Goal: Task Accomplishment & Management: Manage account settings

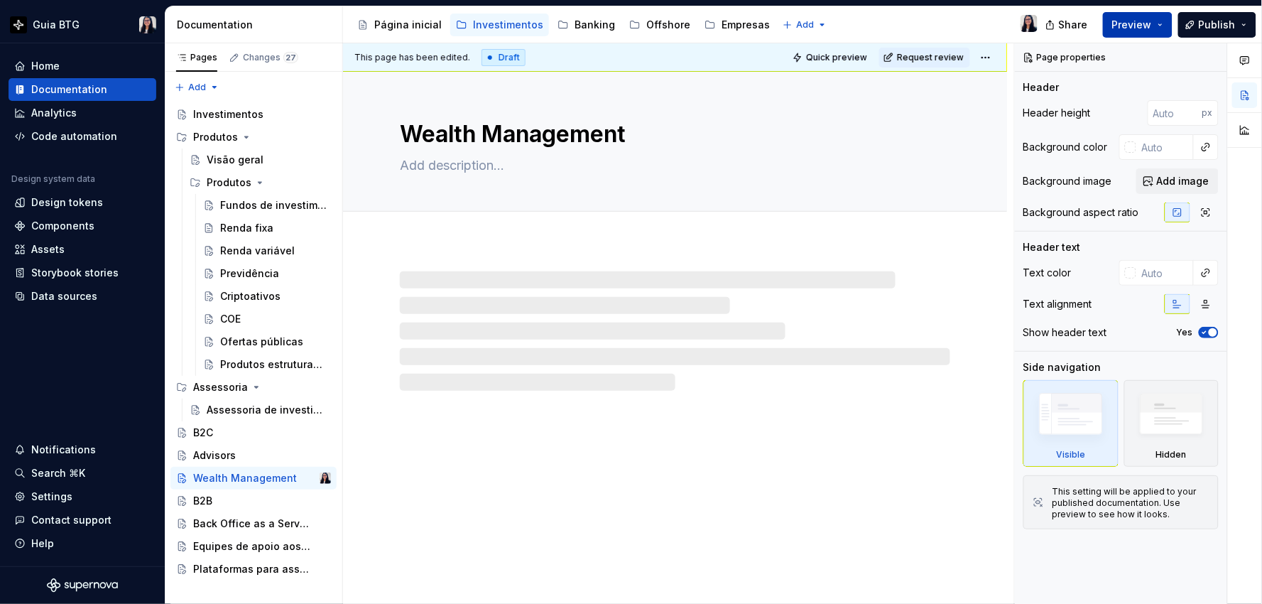
click at [1149, 21] on span "Preview" at bounding box center [1132, 25] width 40 height 14
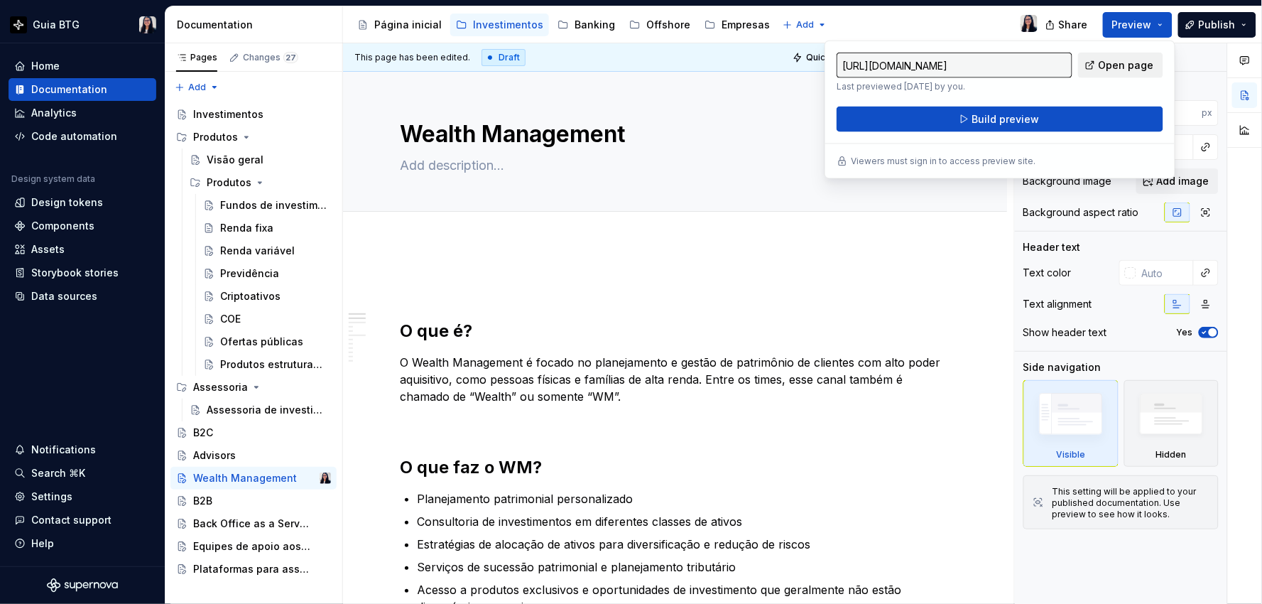
click at [1127, 61] on span "Open page" at bounding box center [1125, 65] width 55 height 14
click at [215, 124] on div "Investimentos" at bounding box center [253, 114] width 166 height 23
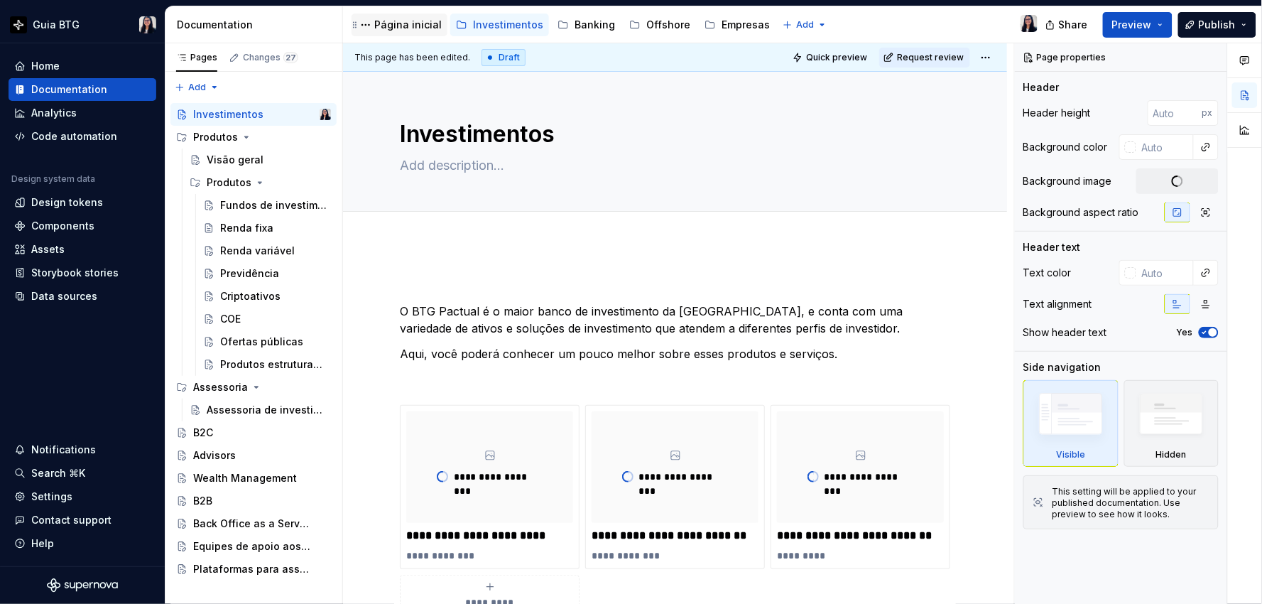
click at [396, 20] on div "Página inicial" at bounding box center [407, 25] width 67 height 14
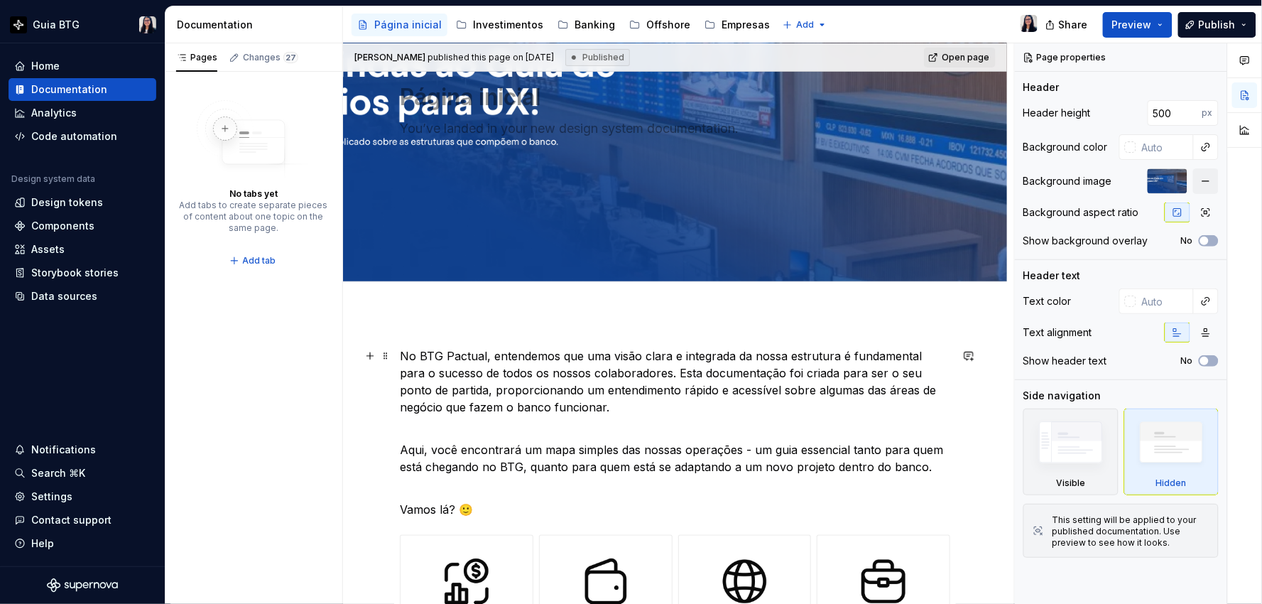
scroll to position [394, 0]
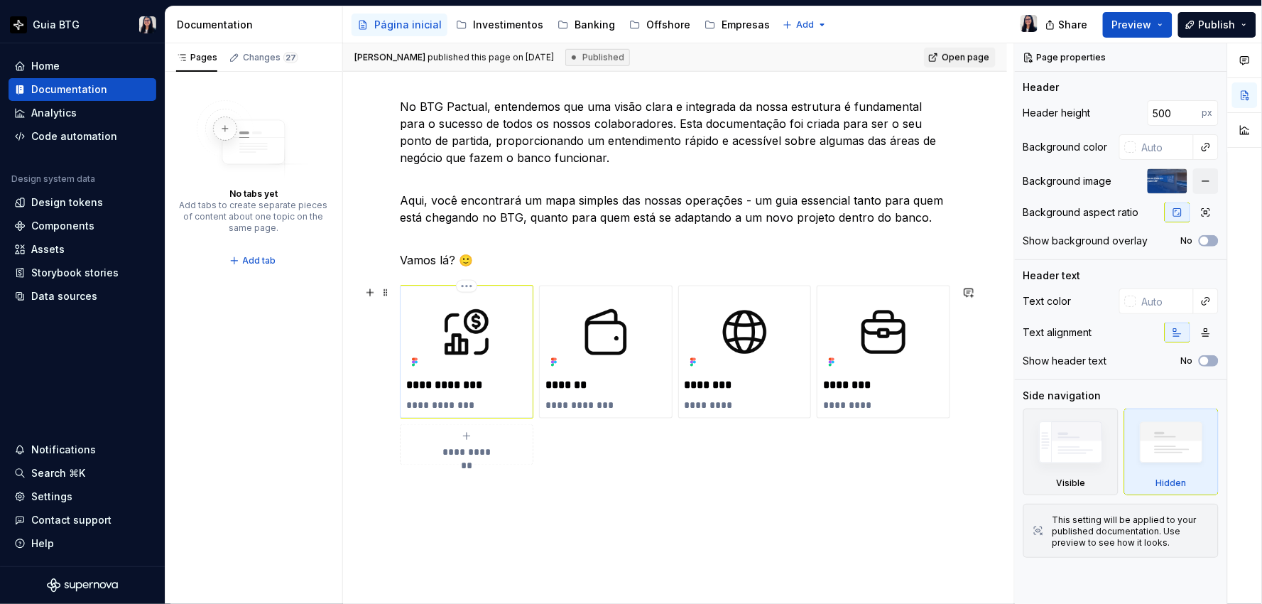
click at [427, 400] on p "**********" at bounding box center [466, 405] width 120 height 14
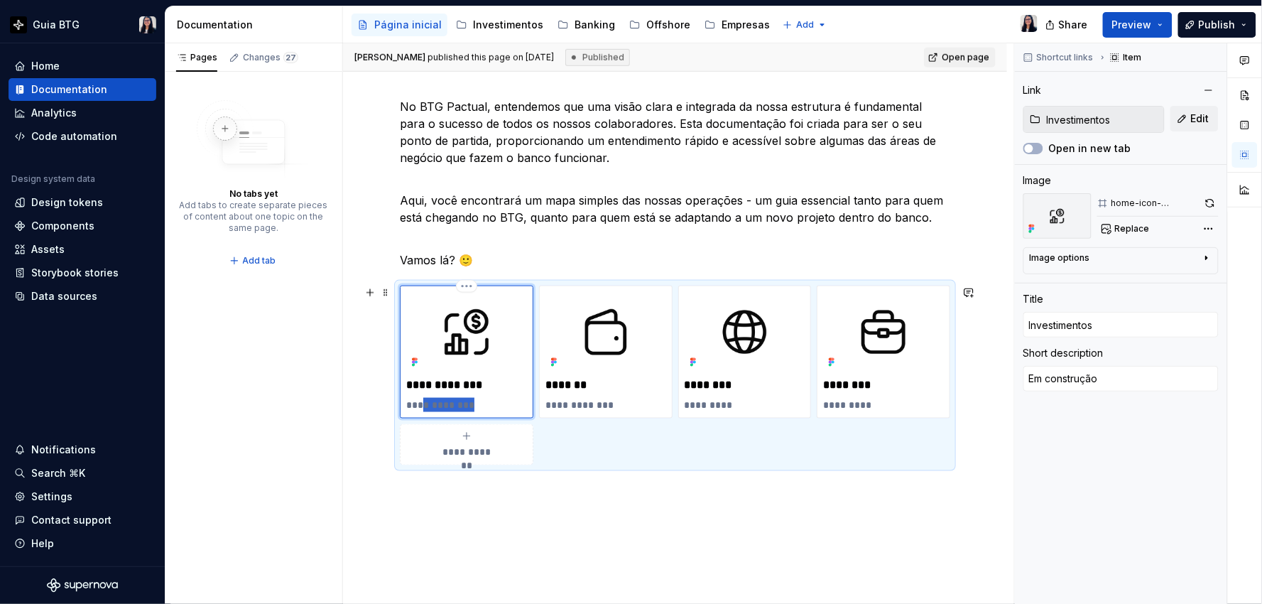
click at [427, 400] on p "**********" at bounding box center [466, 405] width 120 height 14
type textarea "*"
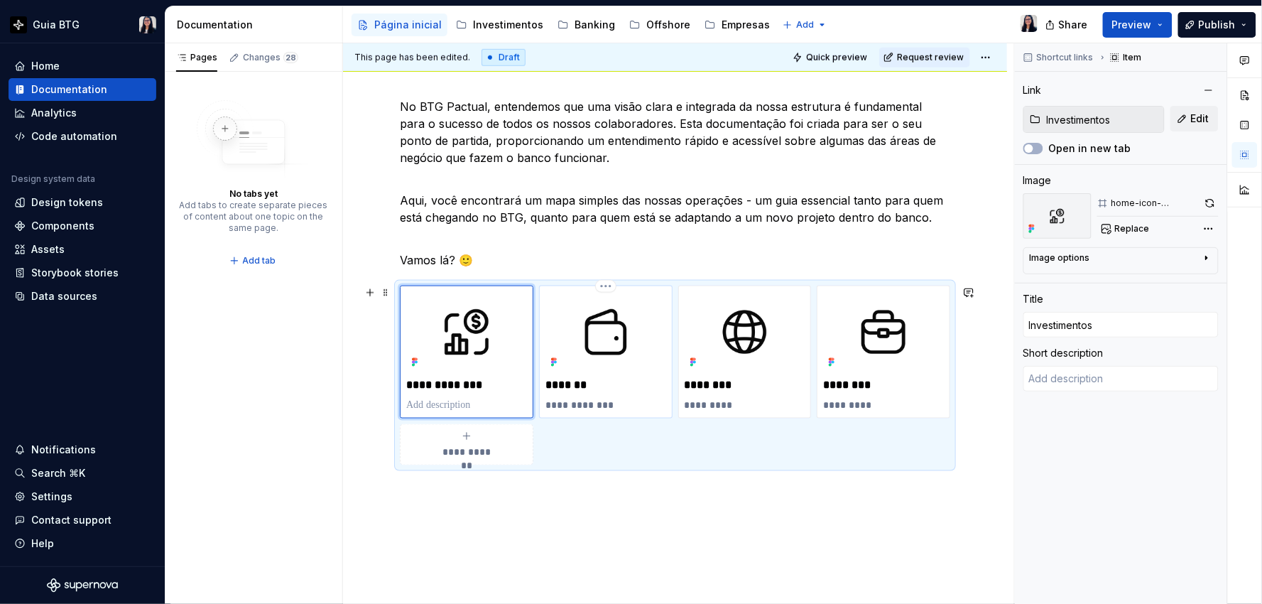
click at [583, 401] on p "**********" at bounding box center [605, 405] width 120 height 14
type textarea "*"
type input "Banking"
type textarea "Em construção"
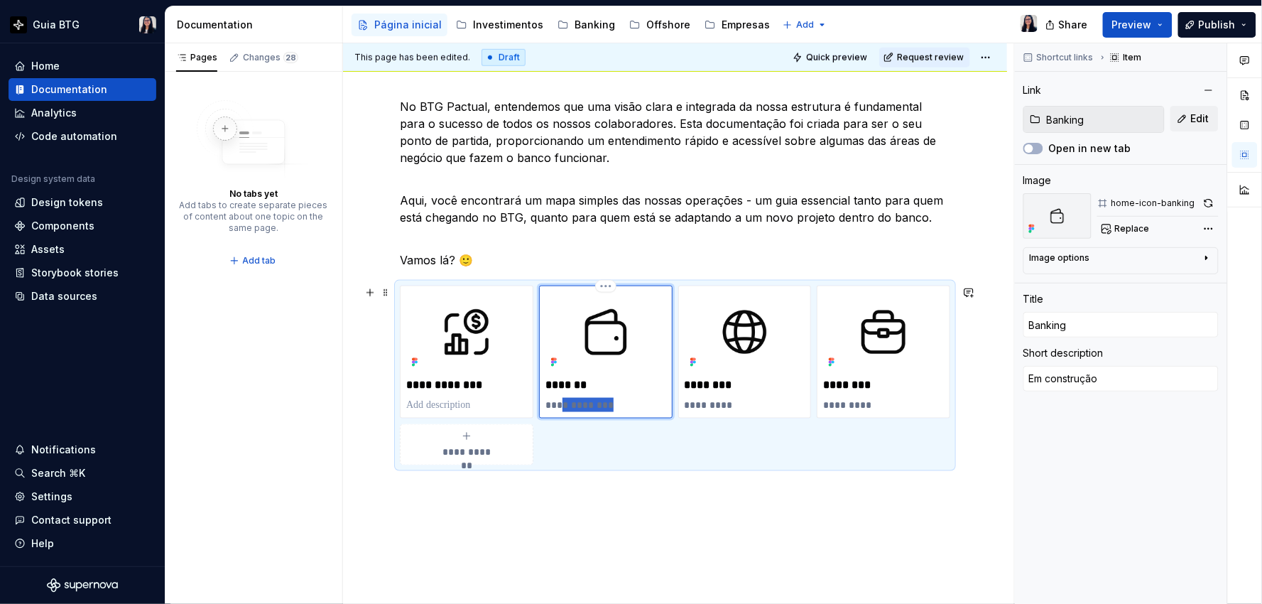
click at [583, 401] on p "**********" at bounding box center [605, 405] width 120 height 14
type textarea "*"
drag, startPoint x: 864, startPoint y: 520, endPoint x: 868, endPoint y: 507, distance: 14.0
click at [865, 520] on div "**********" at bounding box center [678, 323] width 671 height 561
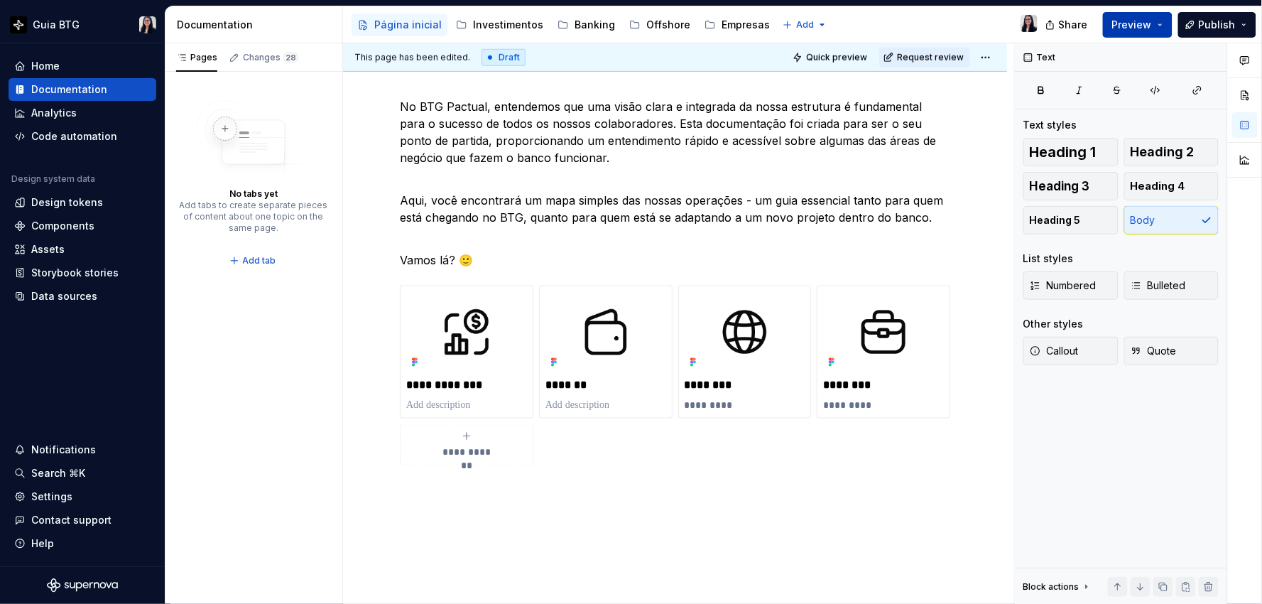
click at [1134, 18] on span "Preview" at bounding box center [1132, 25] width 40 height 14
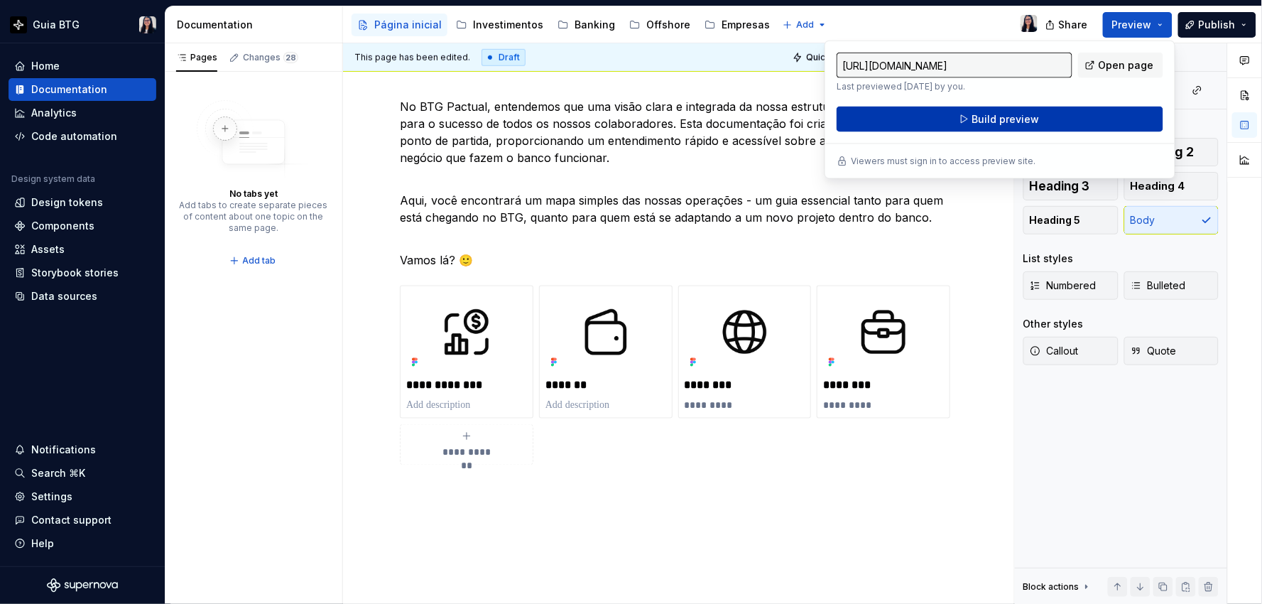
click at [1053, 119] on button "Build preview" at bounding box center [999, 120] width 327 height 26
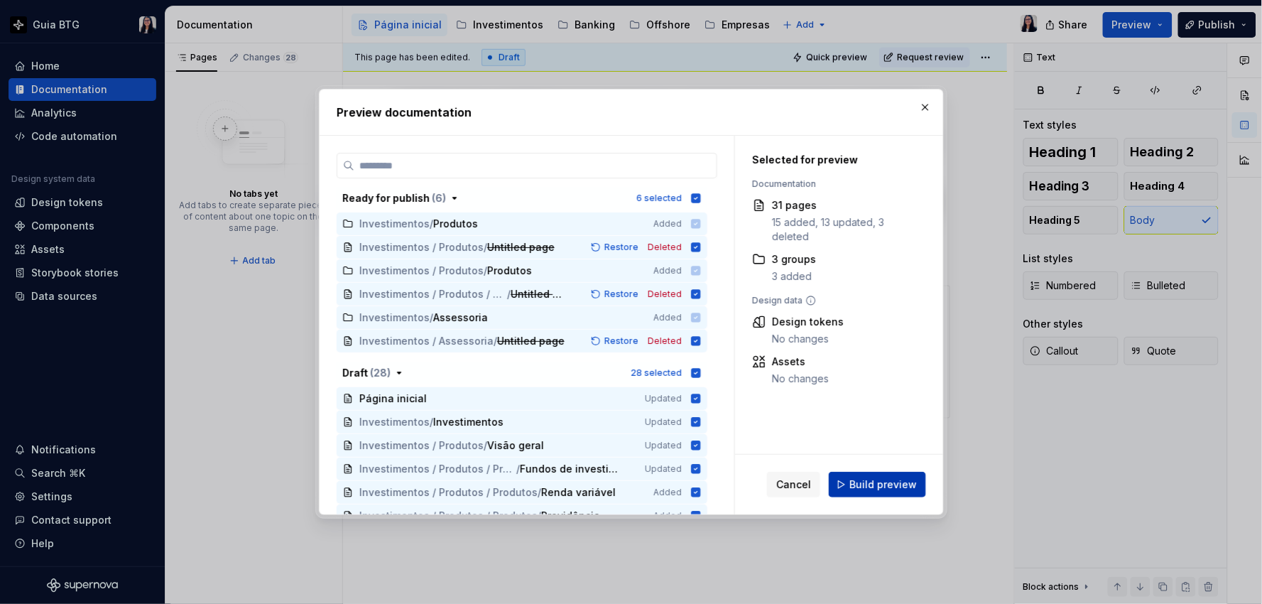
click at [888, 489] on span "Build preview" at bounding box center [882, 484] width 67 height 14
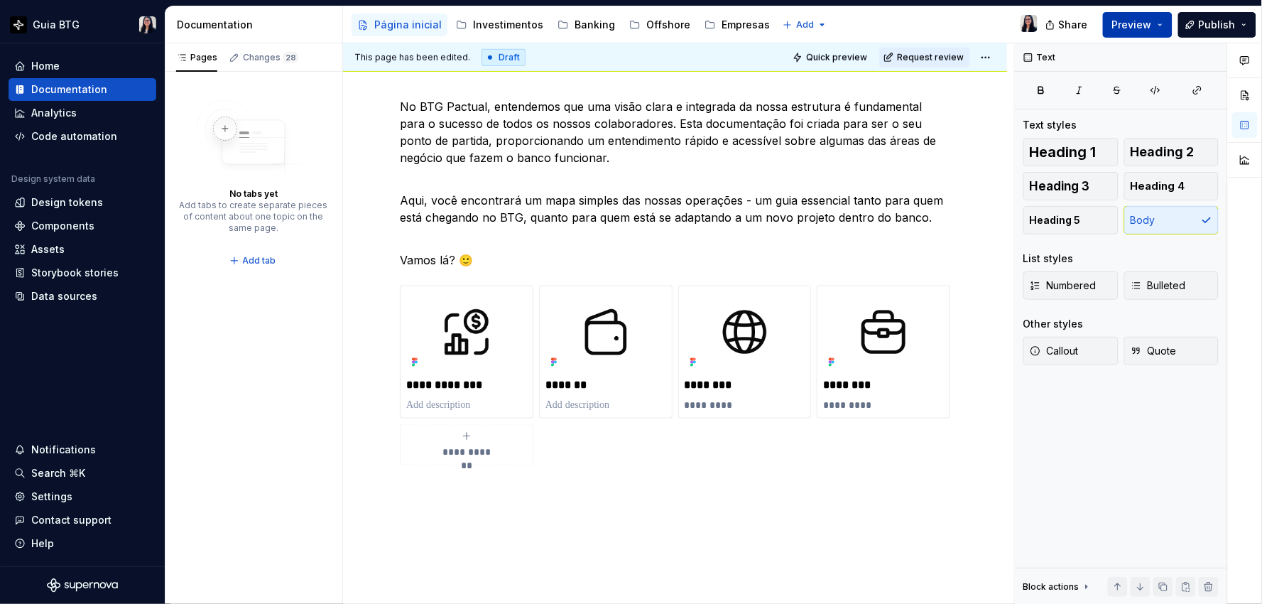
click at [1147, 26] on span "Preview" at bounding box center [1132, 25] width 40 height 14
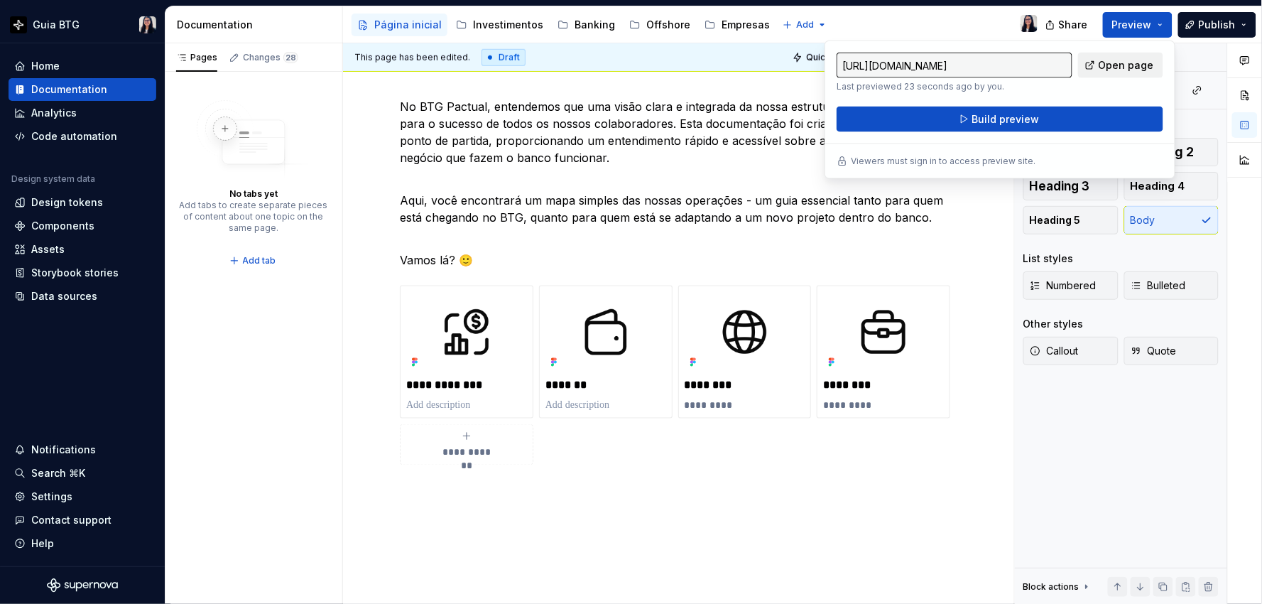
click at [1111, 65] on span "Open page" at bounding box center [1125, 65] width 55 height 14
click at [44, 23] on html "Guia BTG Home Documentation Analytics Code automation Design system data Design…" at bounding box center [631, 302] width 1262 height 604
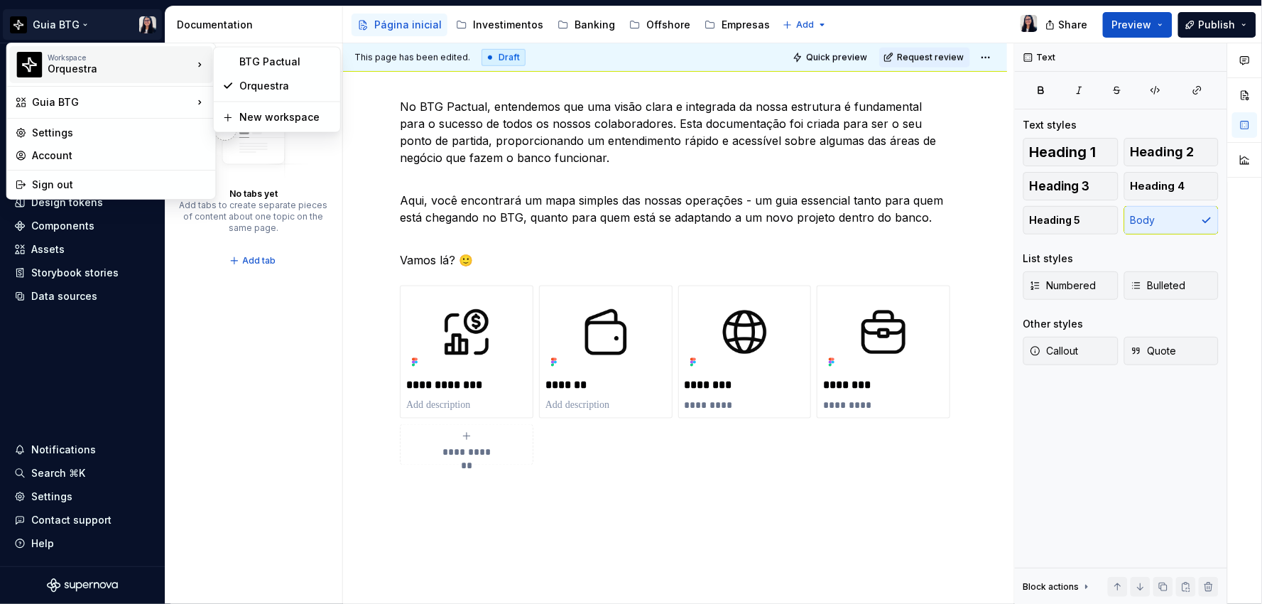
click at [81, 60] on div "Workspace" at bounding box center [120, 57] width 145 height 9
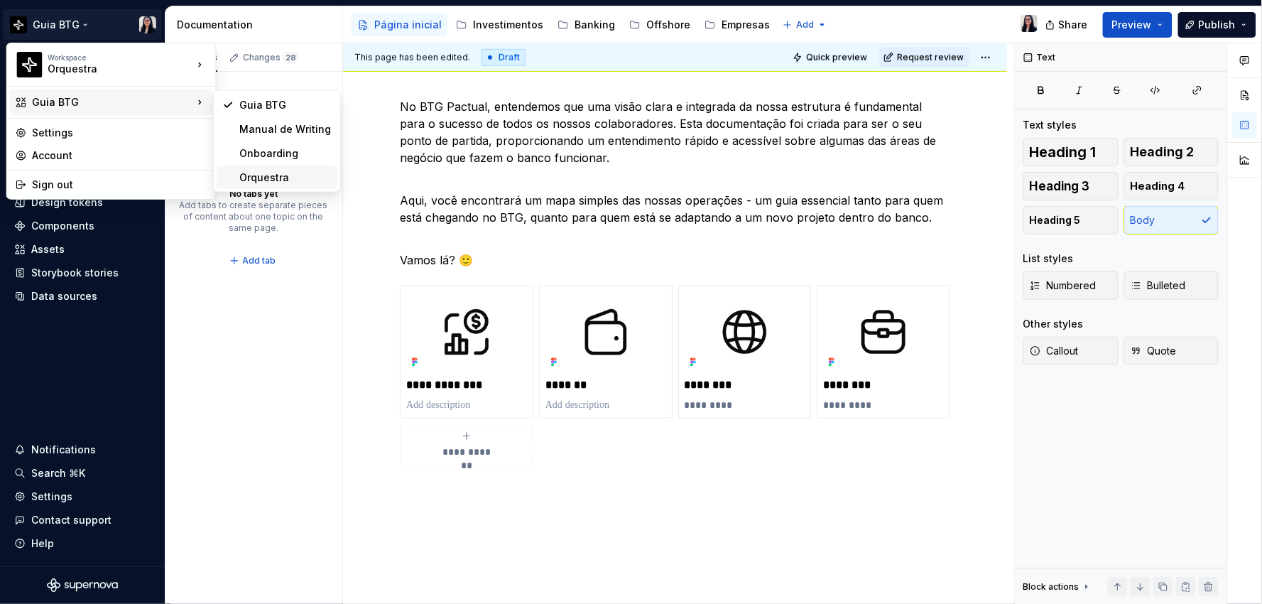
click at [283, 172] on div "Orquestra" at bounding box center [285, 177] width 92 height 14
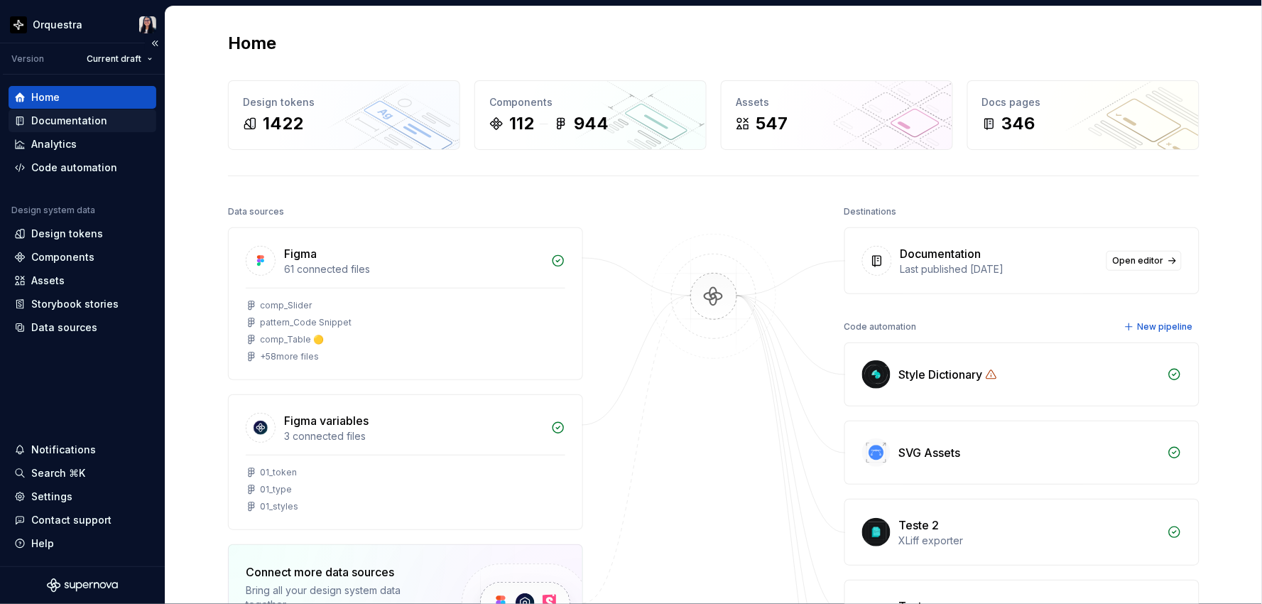
click at [82, 114] on div "Documentation" at bounding box center [69, 121] width 76 height 14
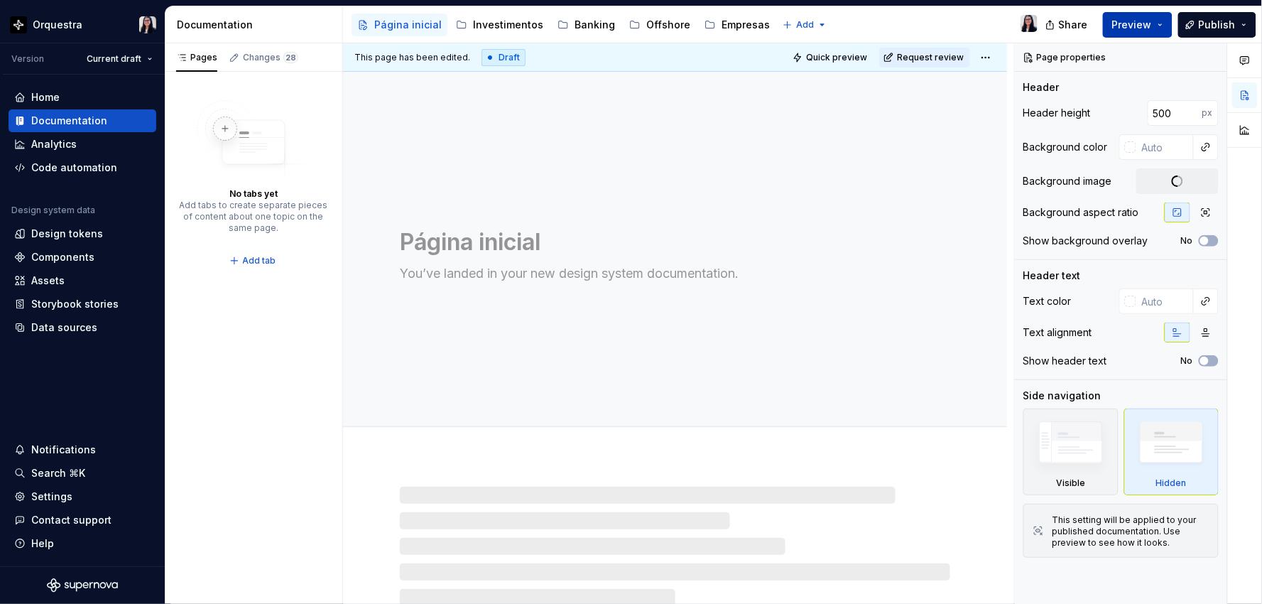
click at [1158, 20] on button "Preview" at bounding box center [1138, 25] width 70 height 26
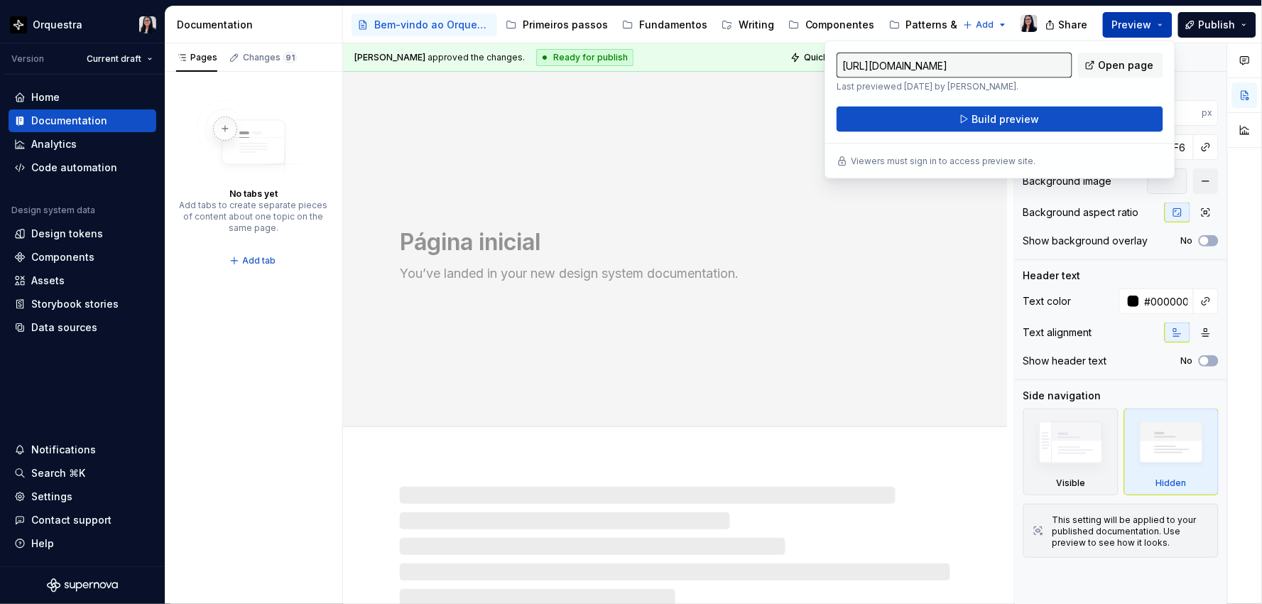
type textarea "*"
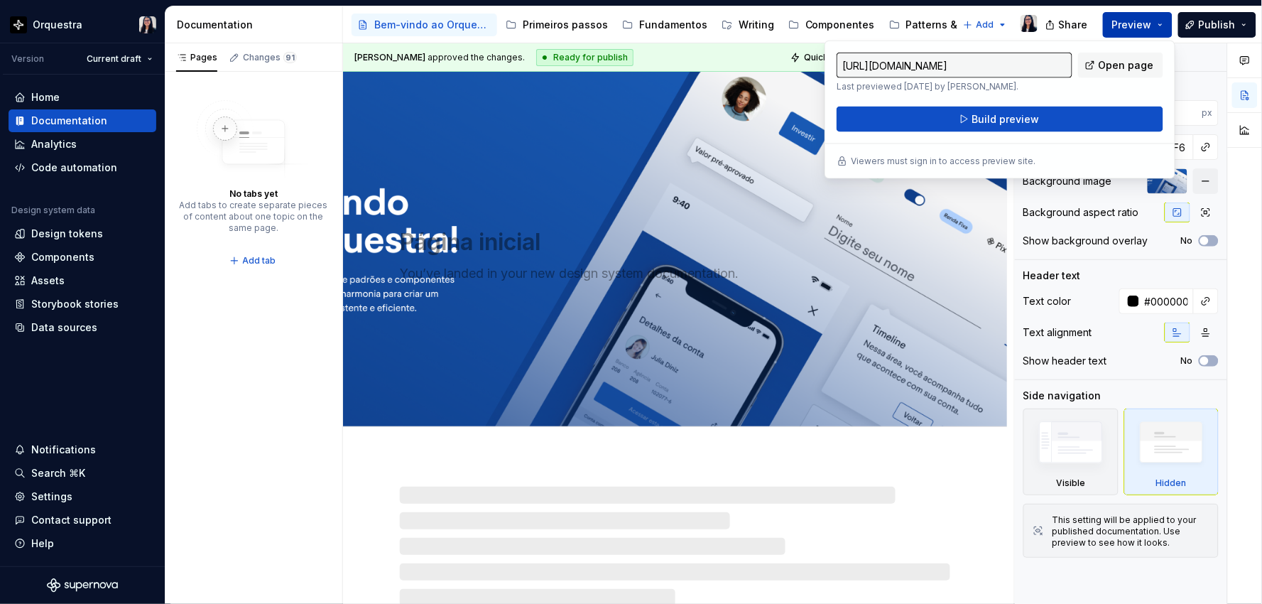
type textarea "Bem-vindo ao Orquestra!"
type input "#F5F5F6"
type input "#000000FF"
click at [1120, 62] on span "Open page" at bounding box center [1125, 65] width 55 height 14
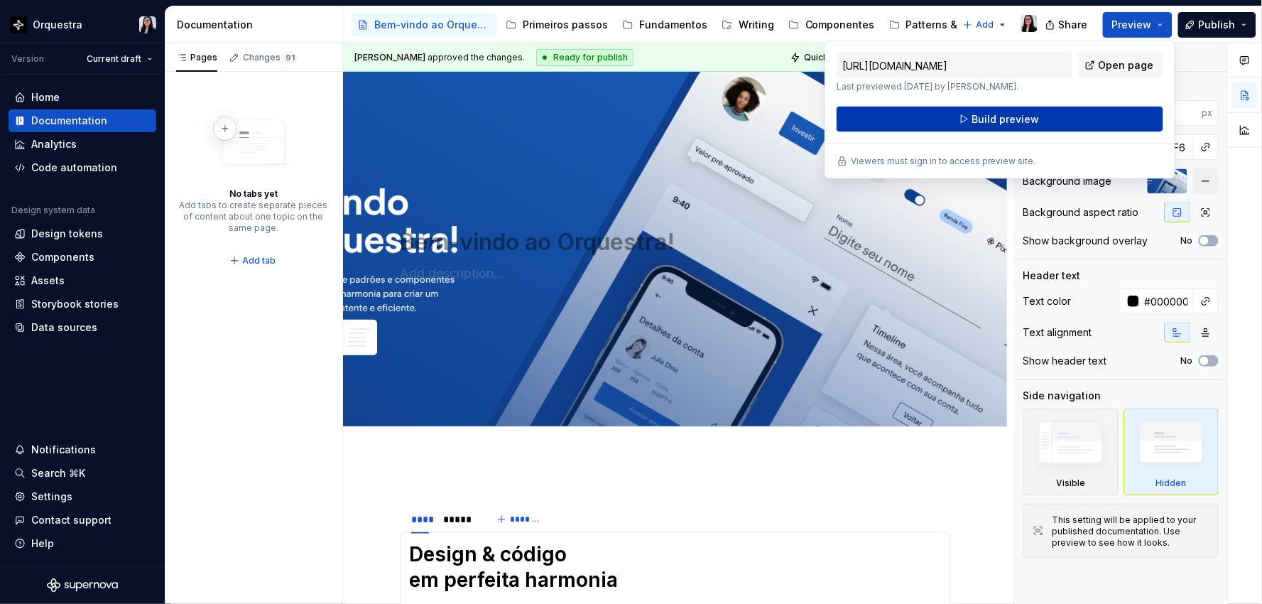
click at [1027, 123] on span "Build preview" at bounding box center [1005, 119] width 67 height 14
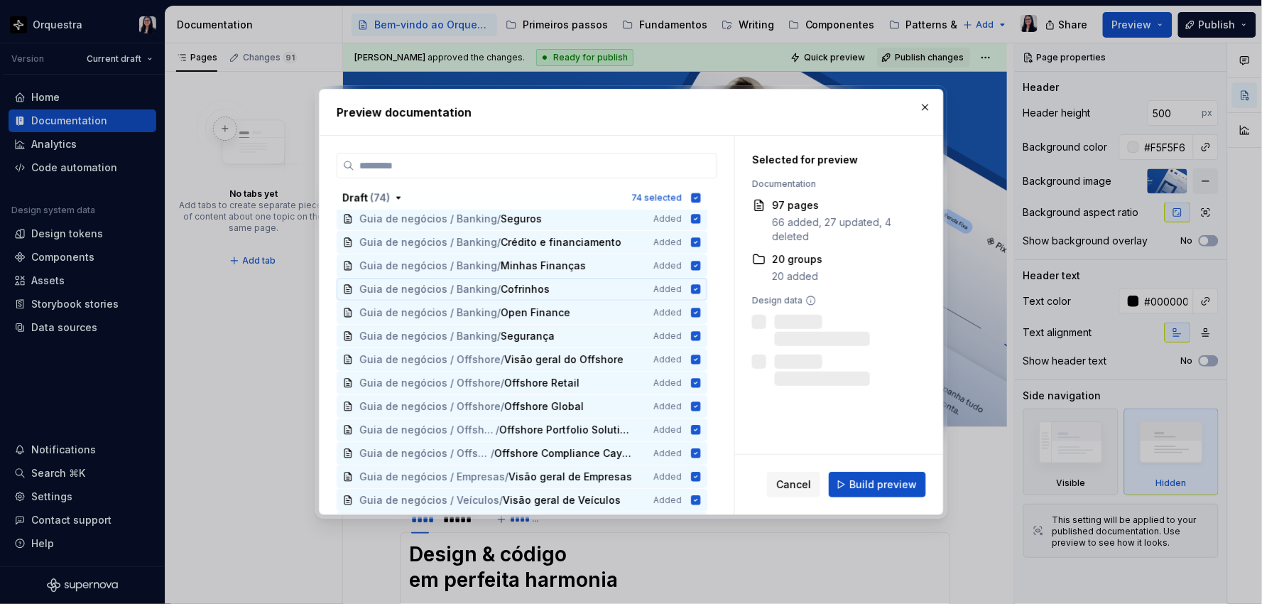
scroll to position [2504, 0]
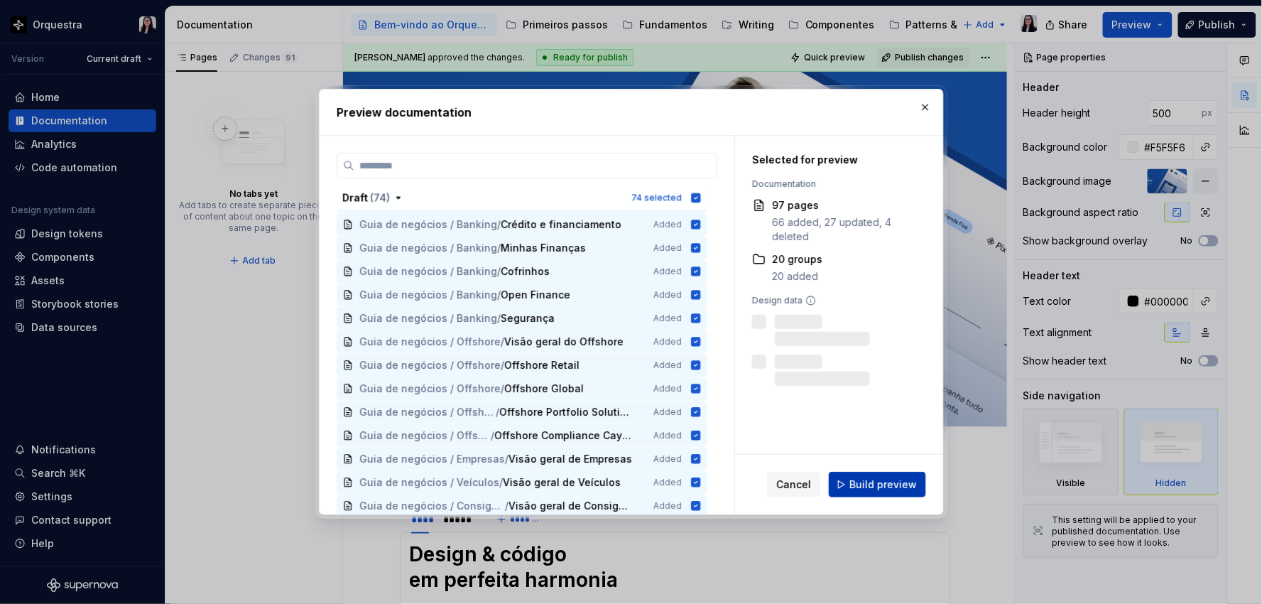
click at [871, 494] on button "Build preview" at bounding box center [877, 484] width 97 height 26
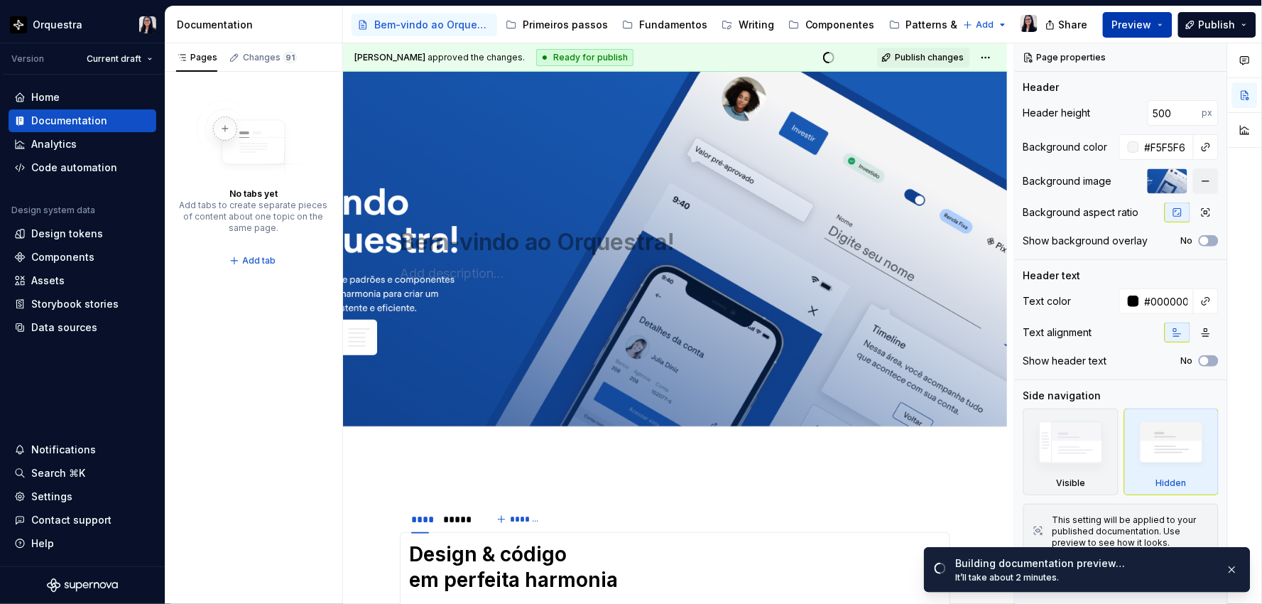
click at [1143, 15] on button "Preview" at bounding box center [1138, 25] width 70 height 26
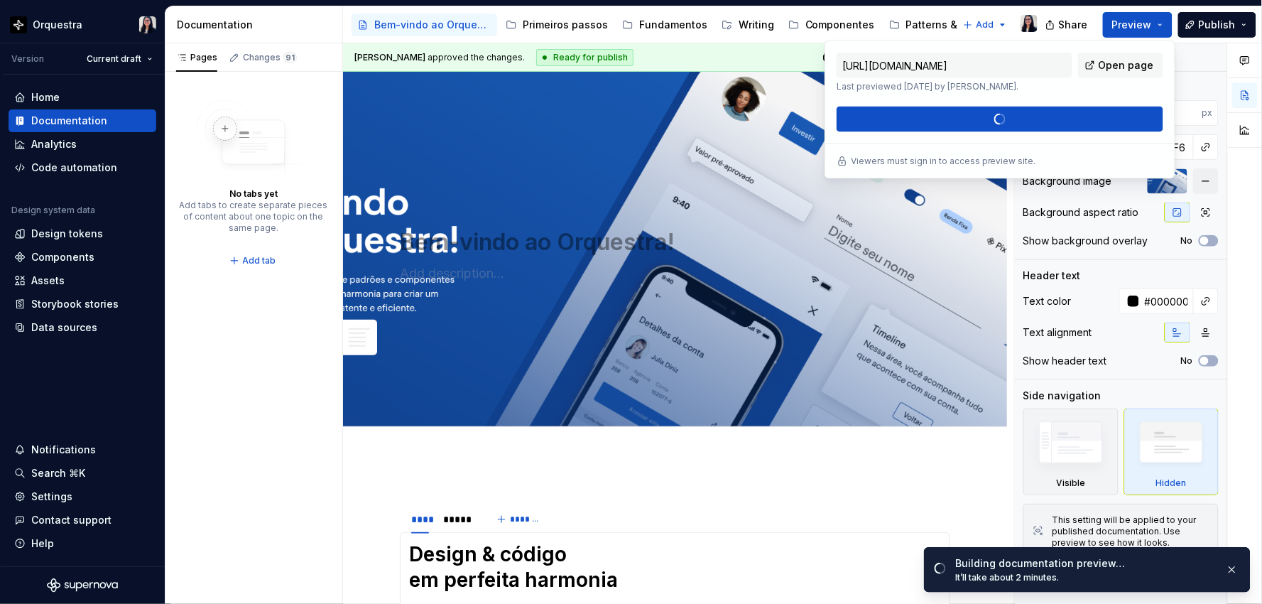
type textarea "*"
type input "[URL][DOMAIN_NAME]"
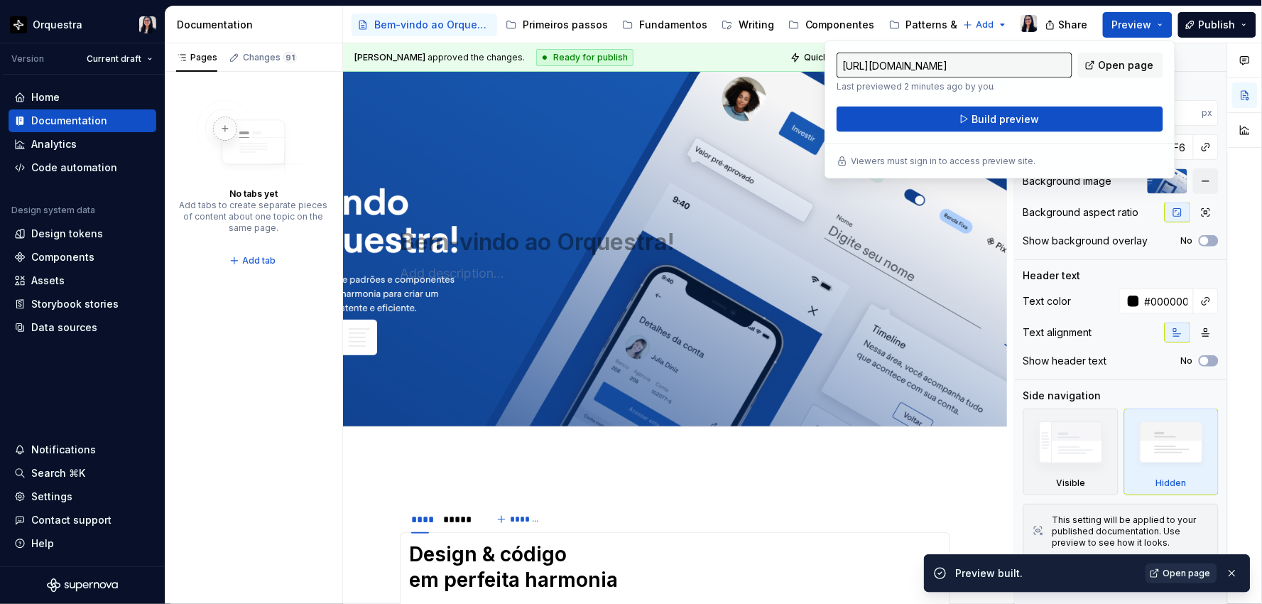
click at [1170, 567] on span "Open page" at bounding box center [1187, 572] width 48 height 11
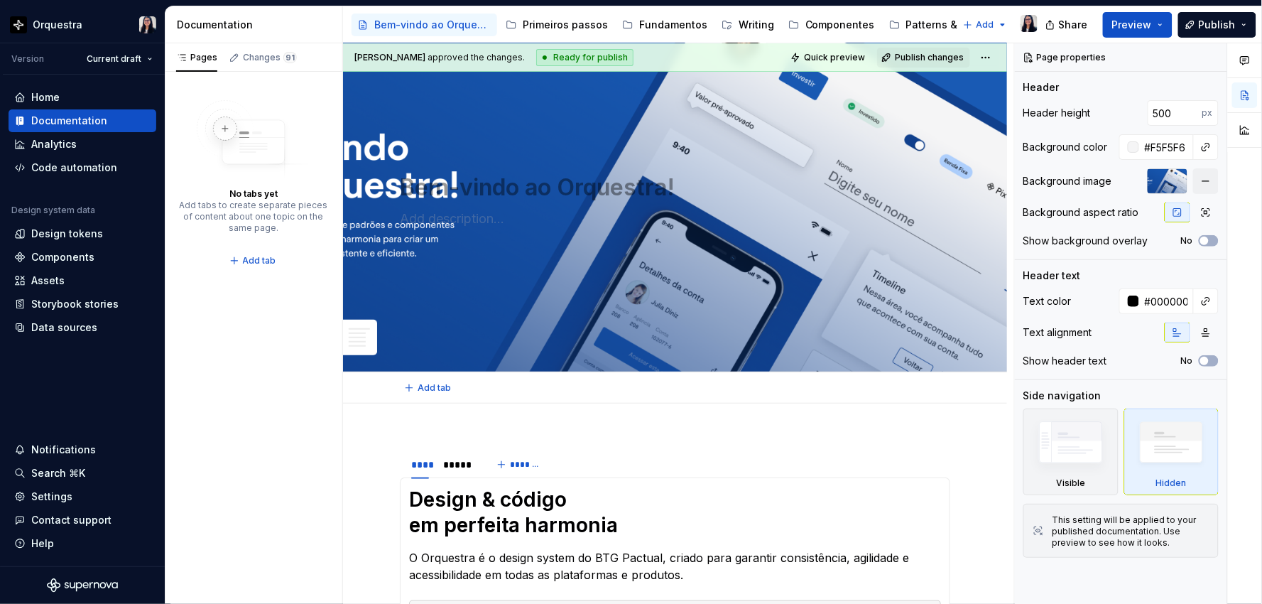
scroll to position [315, 0]
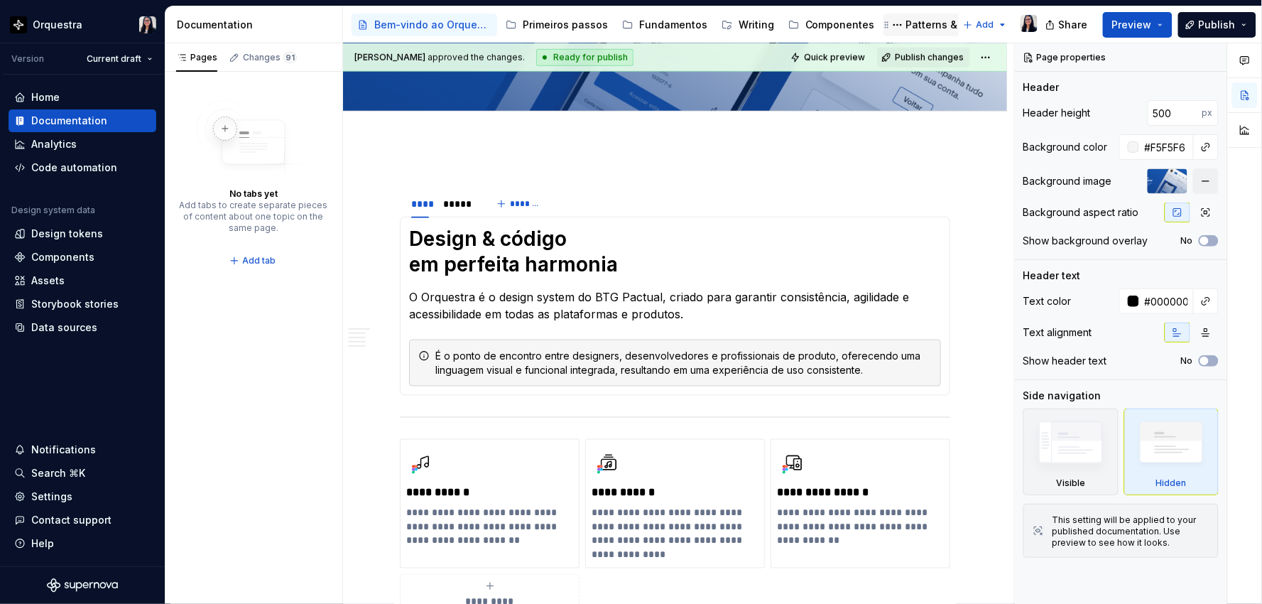
click at [926, 22] on div "Patterns & Pages" at bounding box center [949, 25] width 86 height 14
click at [919, 24] on div "Patterns & Pages" at bounding box center [949, 25] width 86 height 14
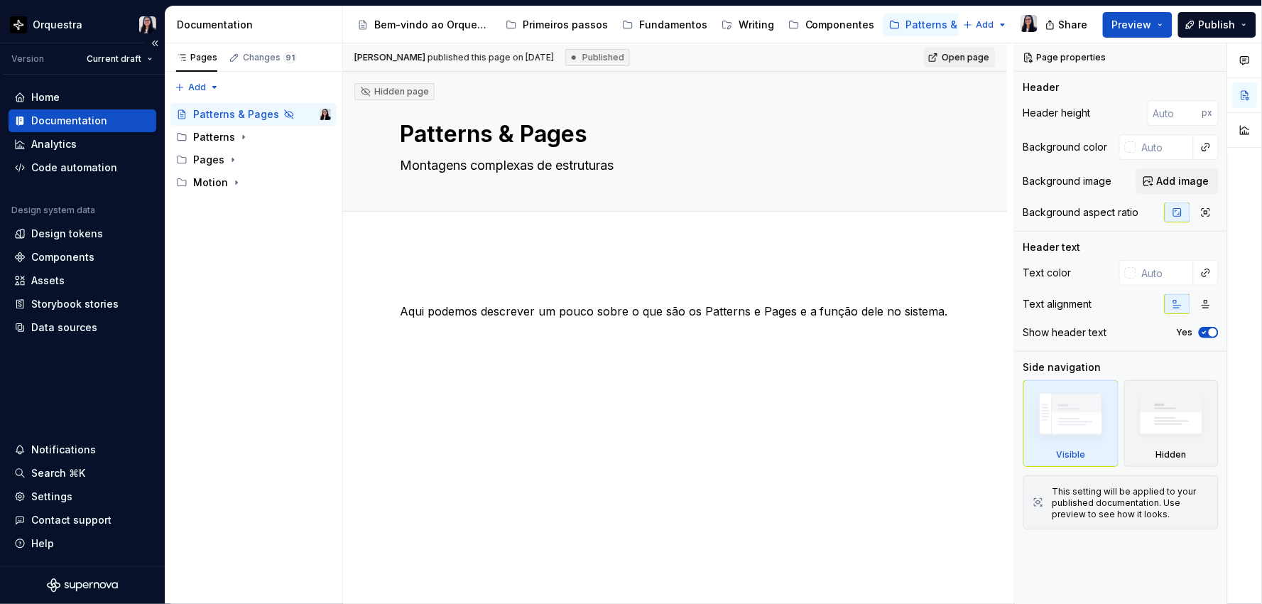
click at [77, 116] on div "Documentation" at bounding box center [69, 121] width 76 height 14
click at [409, 15] on div "Bem-vindo ao Orquestra!" at bounding box center [424, 24] width 146 height 23
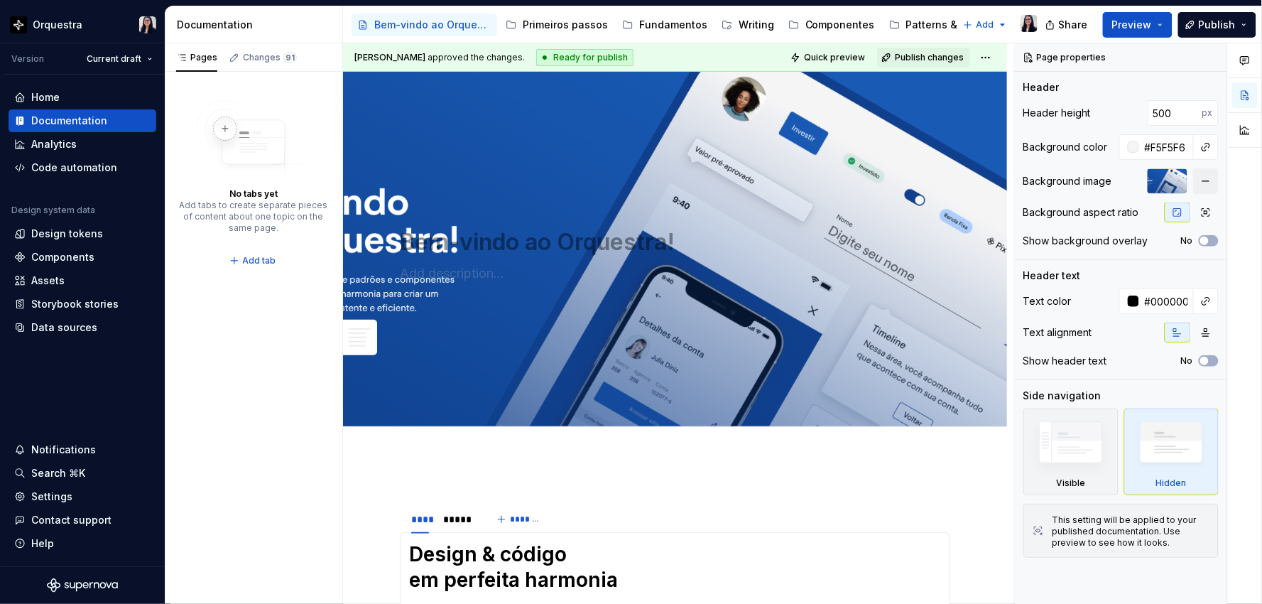
drag, startPoint x: 878, startPoint y: 36, endPoint x: 803, endPoint y: 38, distance: 74.6
click at [806, 38] on div "Bem-vindo ao Orquestra! Primeiros passos Fundamentos Writing Componentes Patter…" at bounding box center [653, 25] width 604 height 28
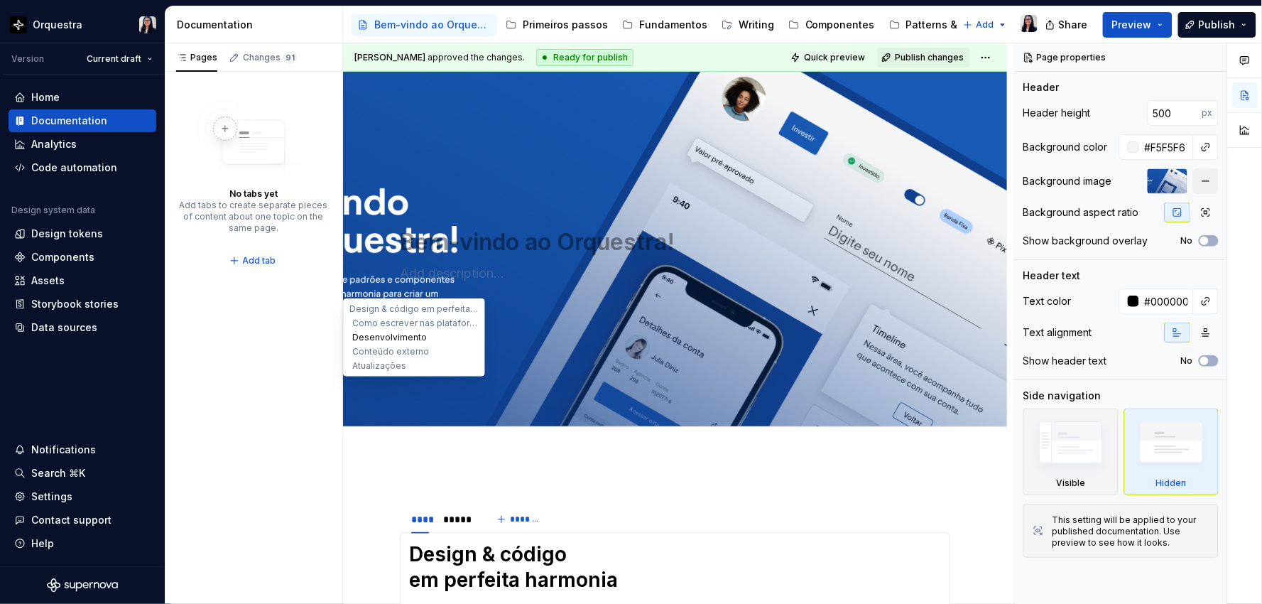
click at [354, 332] on button "Desenvolvimento" at bounding box center [414, 337] width 135 height 14
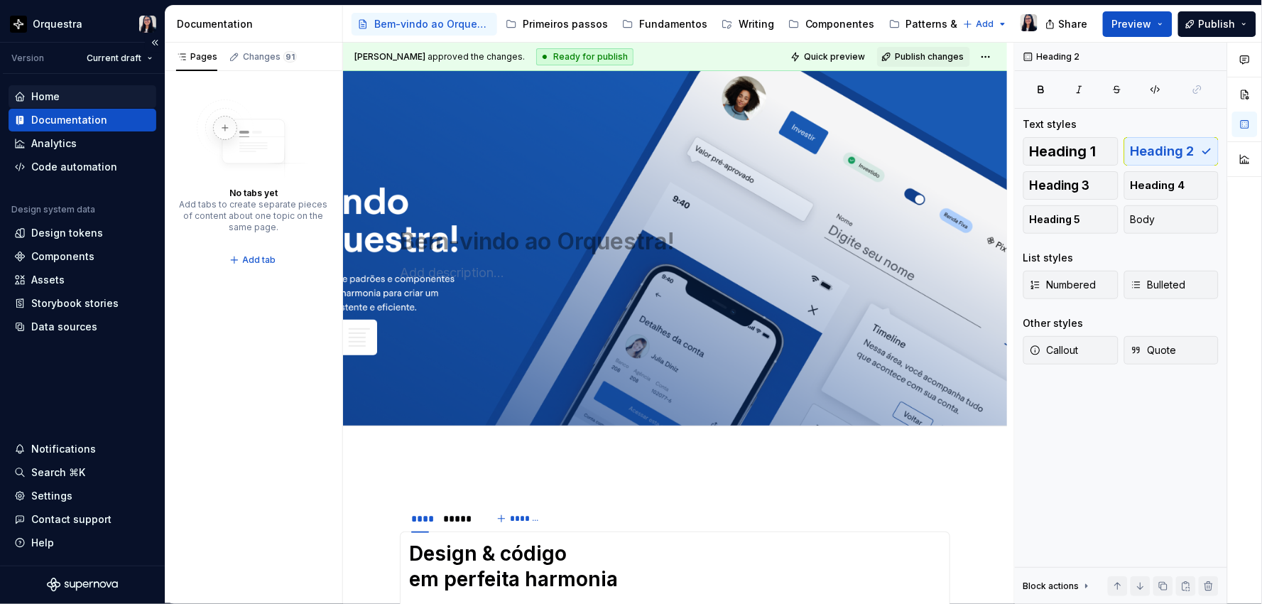
click at [89, 97] on div "Home" at bounding box center [82, 96] width 136 height 14
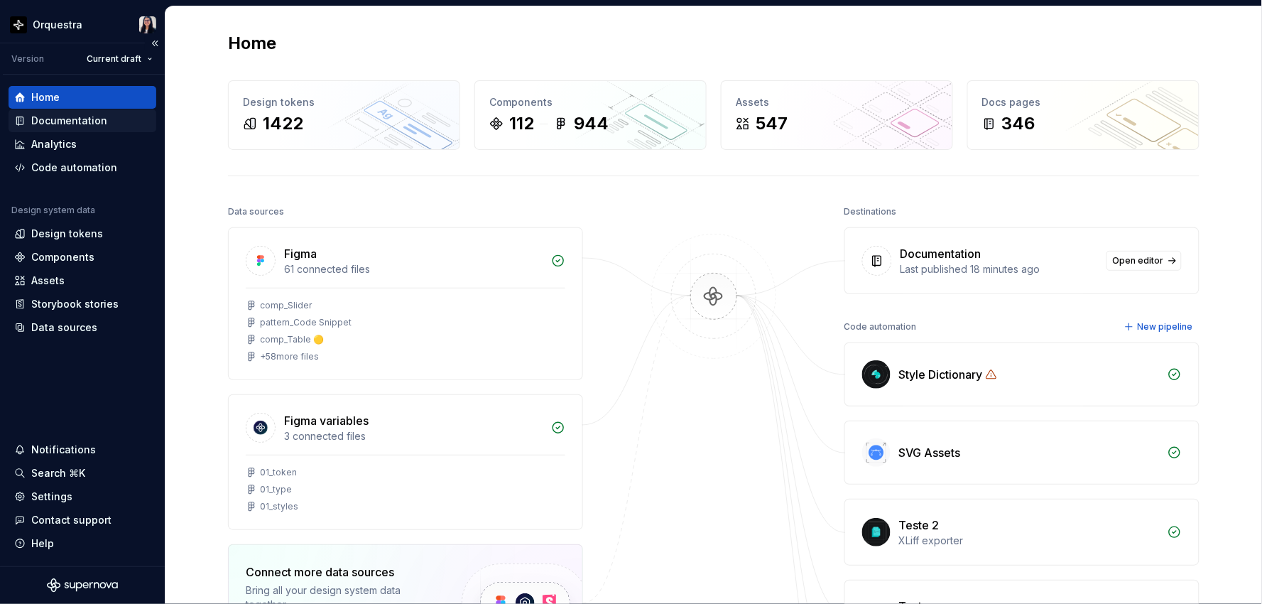
click at [50, 116] on div "Documentation" at bounding box center [69, 121] width 76 height 14
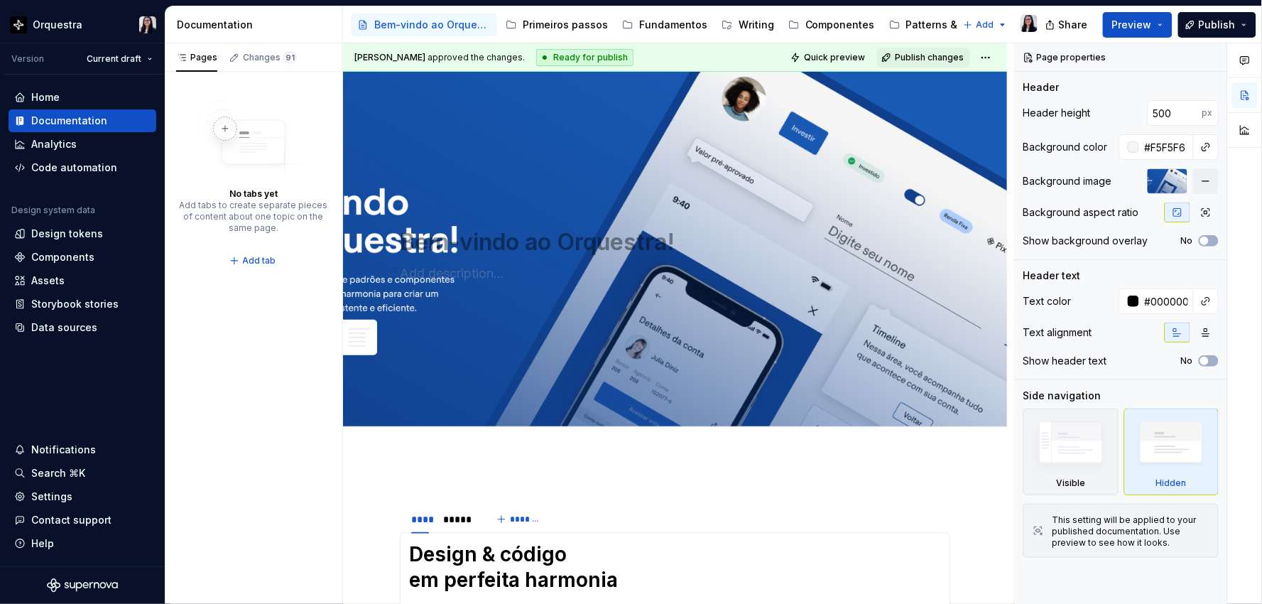
drag, startPoint x: 844, startPoint y: 11, endPoint x: 720, endPoint y: 9, distance: 123.6
click at [721, 9] on div "Accessibility guide for tree Page tree. Navigate the tree with the arrow keys. …" at bounding box center [696, 24] width 706 height 37
drag, startPoint x: 862, startPoint y: 8, endPoint x: 797, endPoint y: 8, distance: 65.3
click at [890, 27] on div "Guia de negócios" at bounding box center [934, 25] width 88 height 14
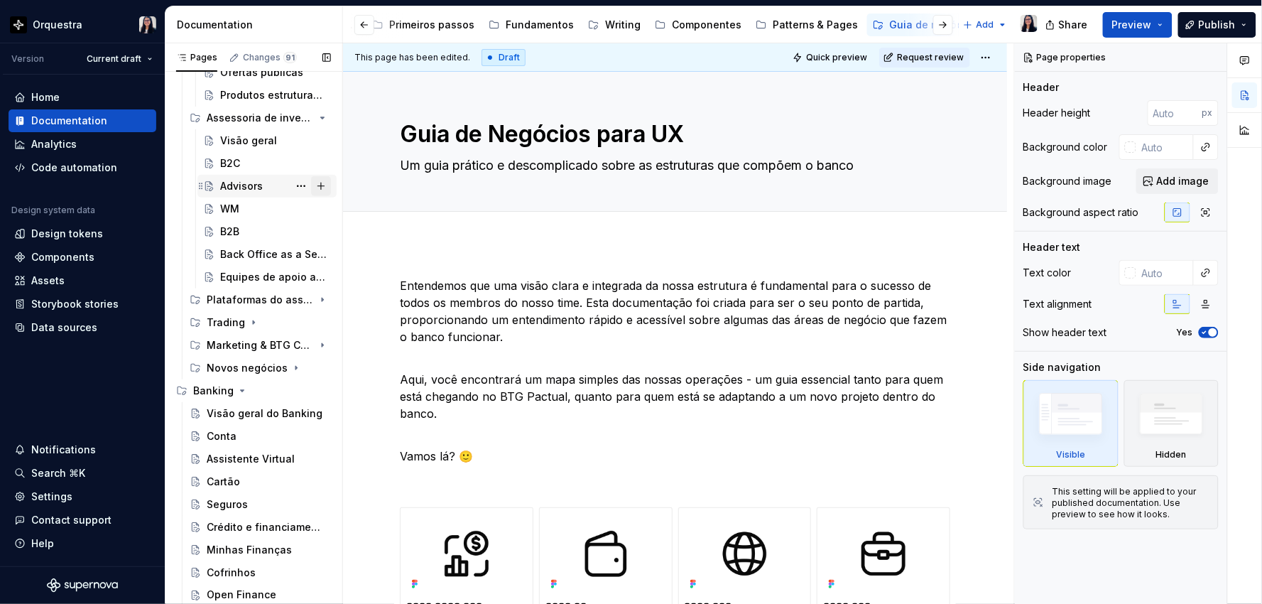
scroll to position [315, 0]
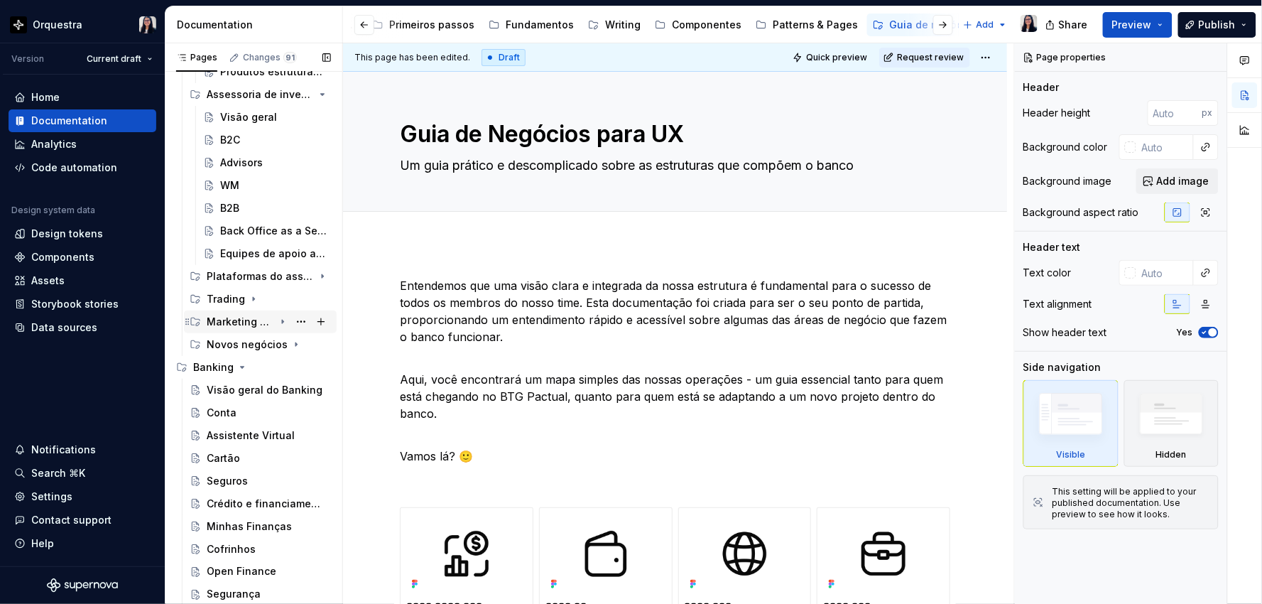
click at [249, 321] on div "Marketing & BTG Content" at bounding box center [240, 322] width 67 height 14
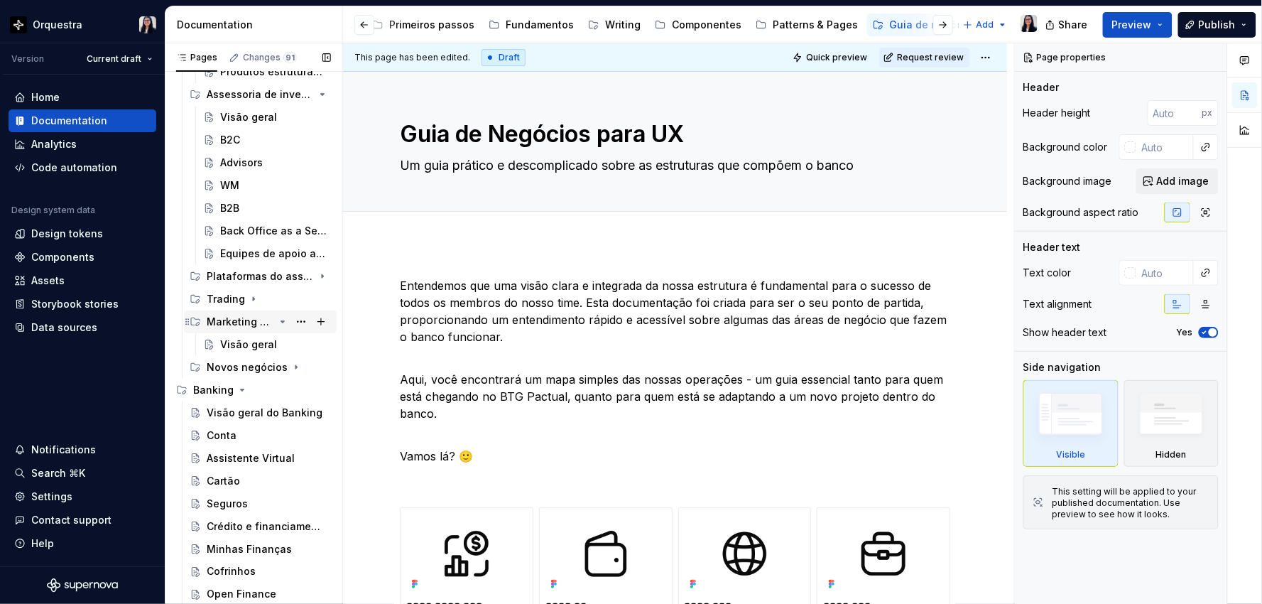
click at [241, 315] on div "Marketing & BTG Content" at bounding box center [240, 322] width 67 height 14
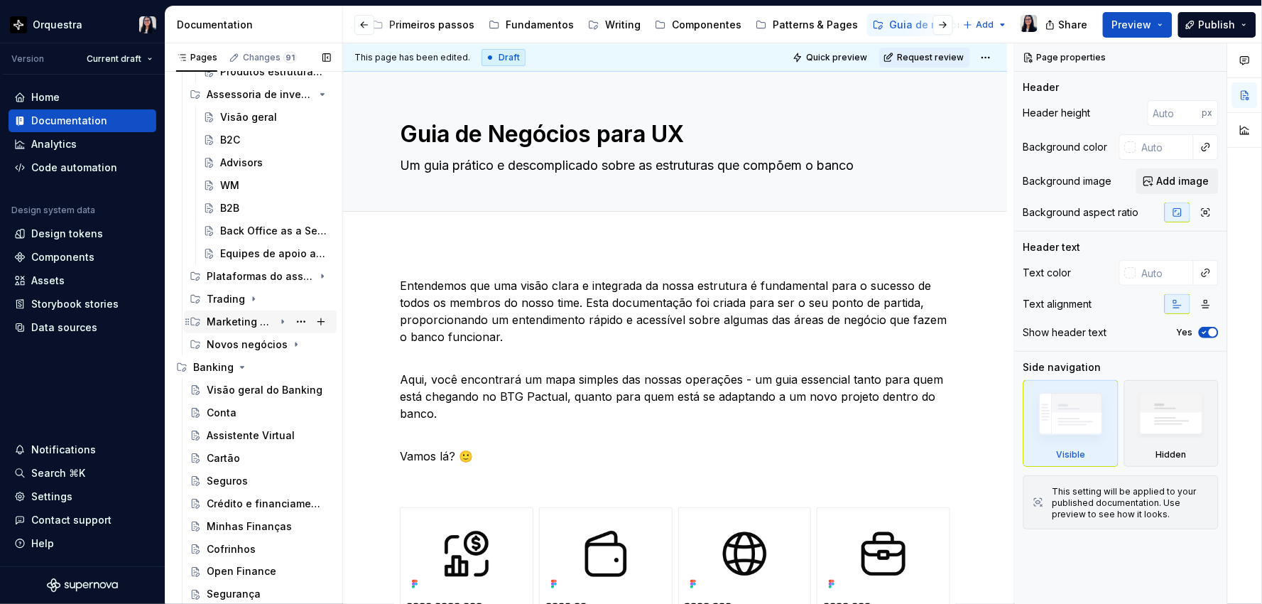
click at [241, 324] on div "Marketing & BTG Content" at bounding box center [240, 322] width 67 height 14
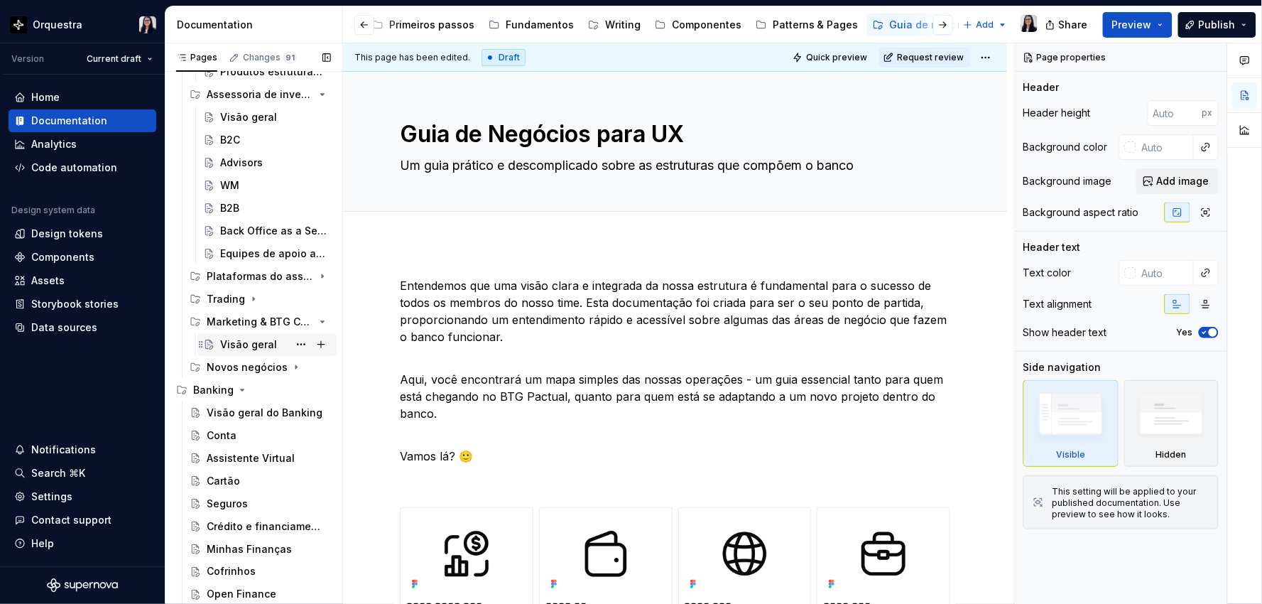
click at [240, 339] on div "Visão geral" at bounding box center [248, 344] width 57 height 14
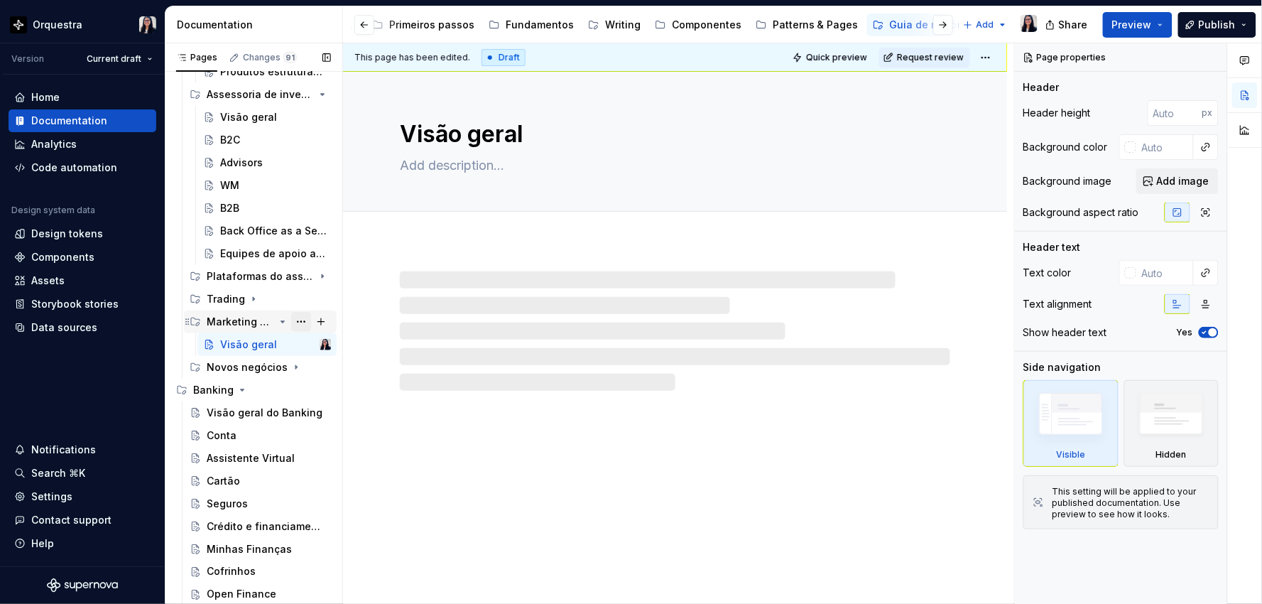
click at [293, 321] on button "Page tree" at bounding box center [301, 322] width 20 height 20
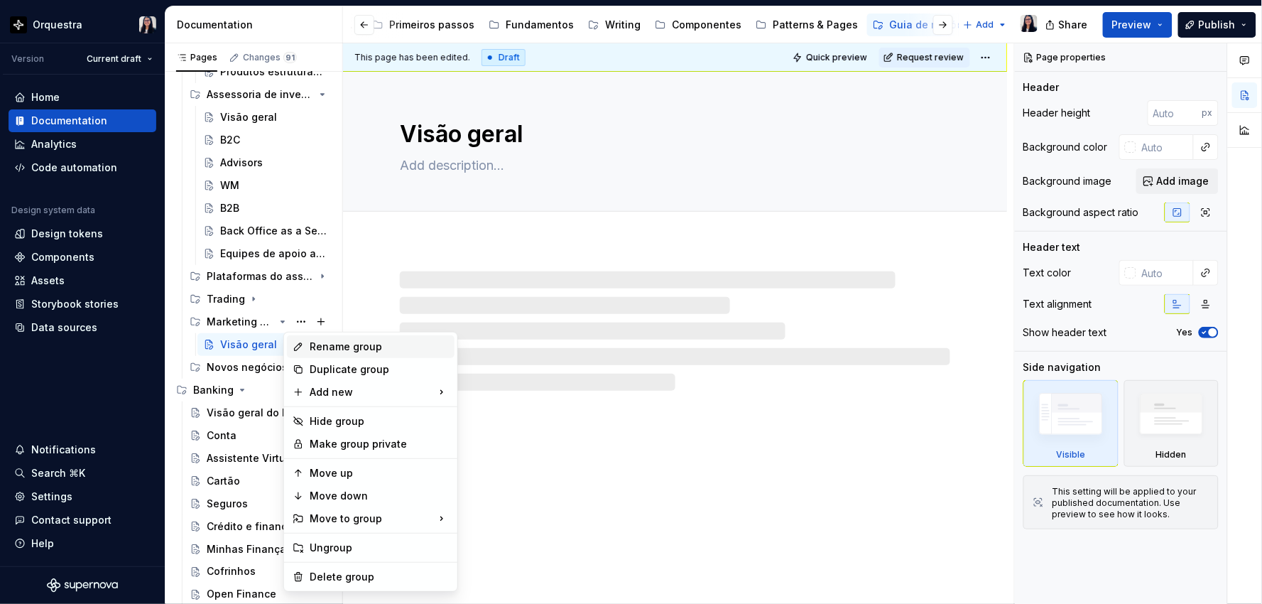
click at [337, 345] on div "Rename group" at bounding box center [379, 346] width 139 height 14
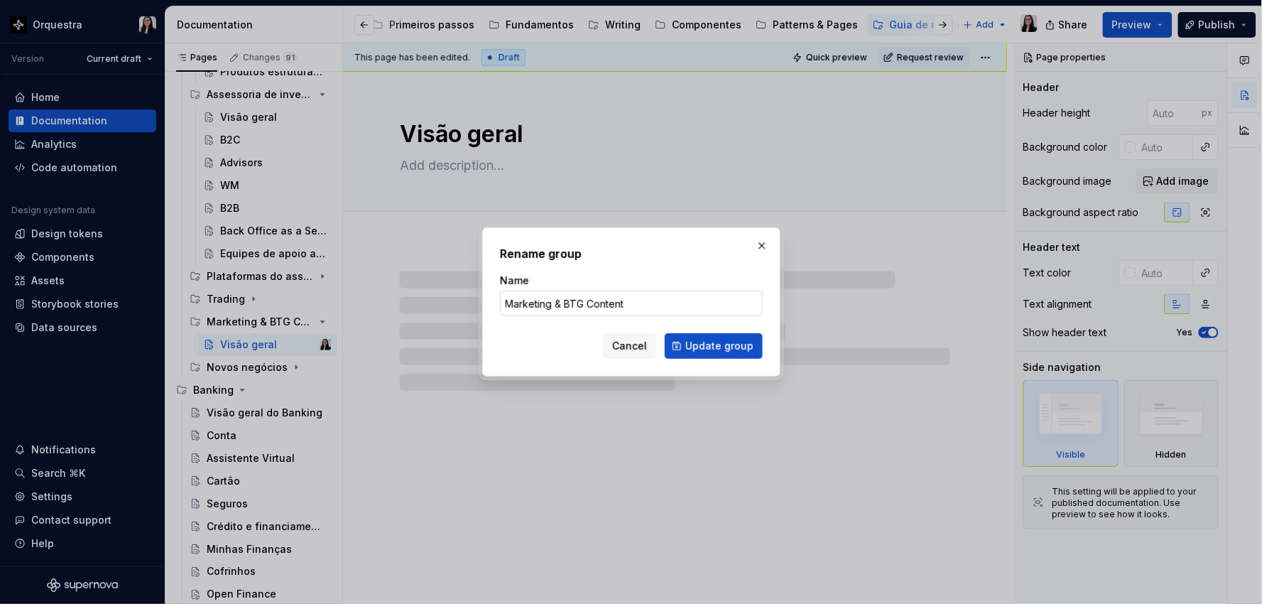
type textarea "*"
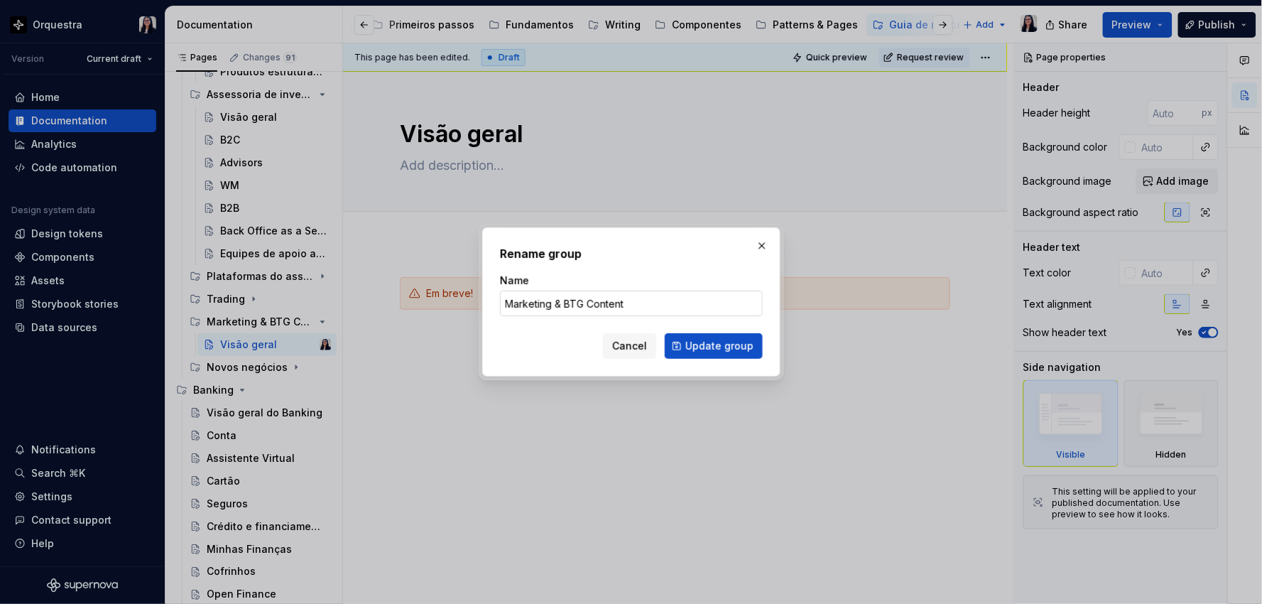
click at [626, 295] on input "Marketing & BTG Content" at bounding box center [631, 303] width 263 height 26
drag, startPoint x: 587, startPoint y: 302, endPoint x: 715, endPoint y: 304, distance: 128.5
click at [718, 305] on input "Marketing & BTG Content" at bounding box center [631, 303] width 263 height 26
type input "Marketing BTG & PAN"
click at [718, 346] on span "Update group" at bounding box center [719, 346] width 68 height 14
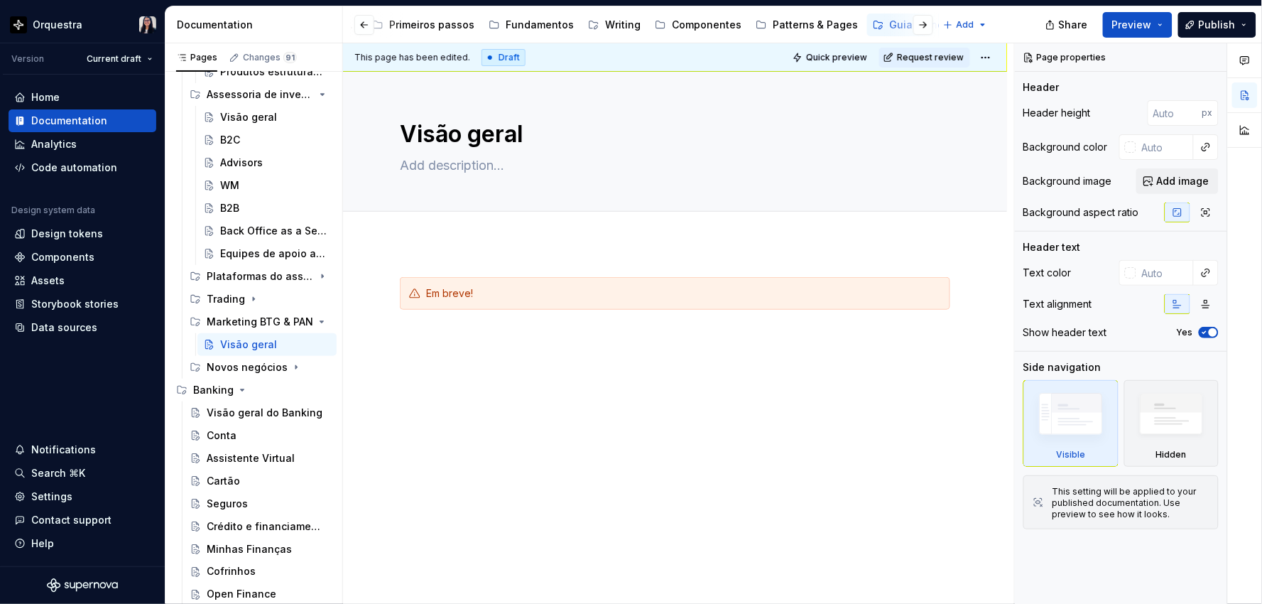
type textarea "*"
